Goal: Download file/media

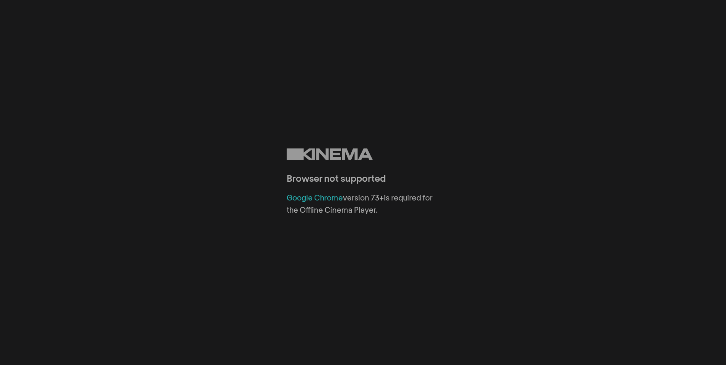
click at [317, 197] on link "Google Chrome" at bounding box center [315, 198] width 56 height 8
click at [316, 200] on link "Google Chrome" at bounding box center [315, 198] width 56 height 8
click at [308, 199] on link "Google Chrome" at bounding box center [315, 198] width 56 height 8
